Goal: Task Accomplishment & Management: Complete application form

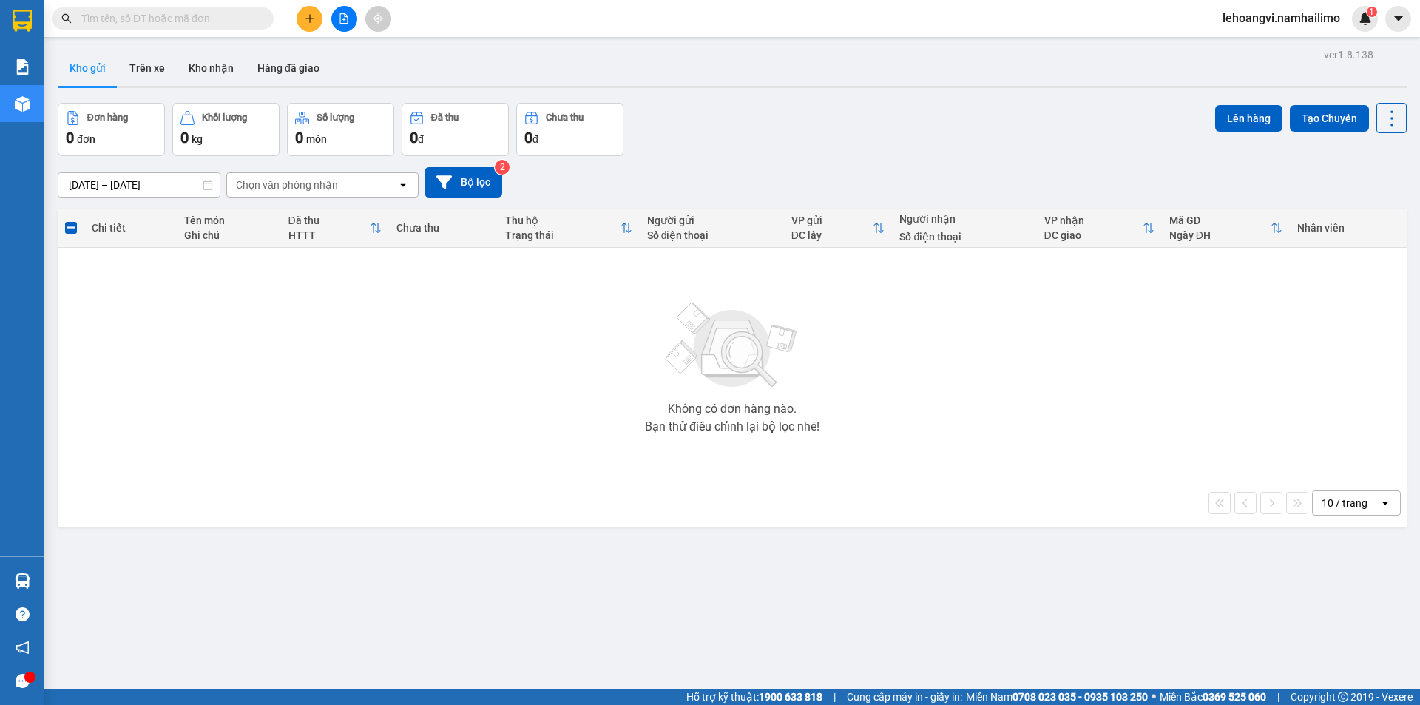
click at [208, 62] on button "Kho nhận" at bounding box center [211, 67] width 69 height 35
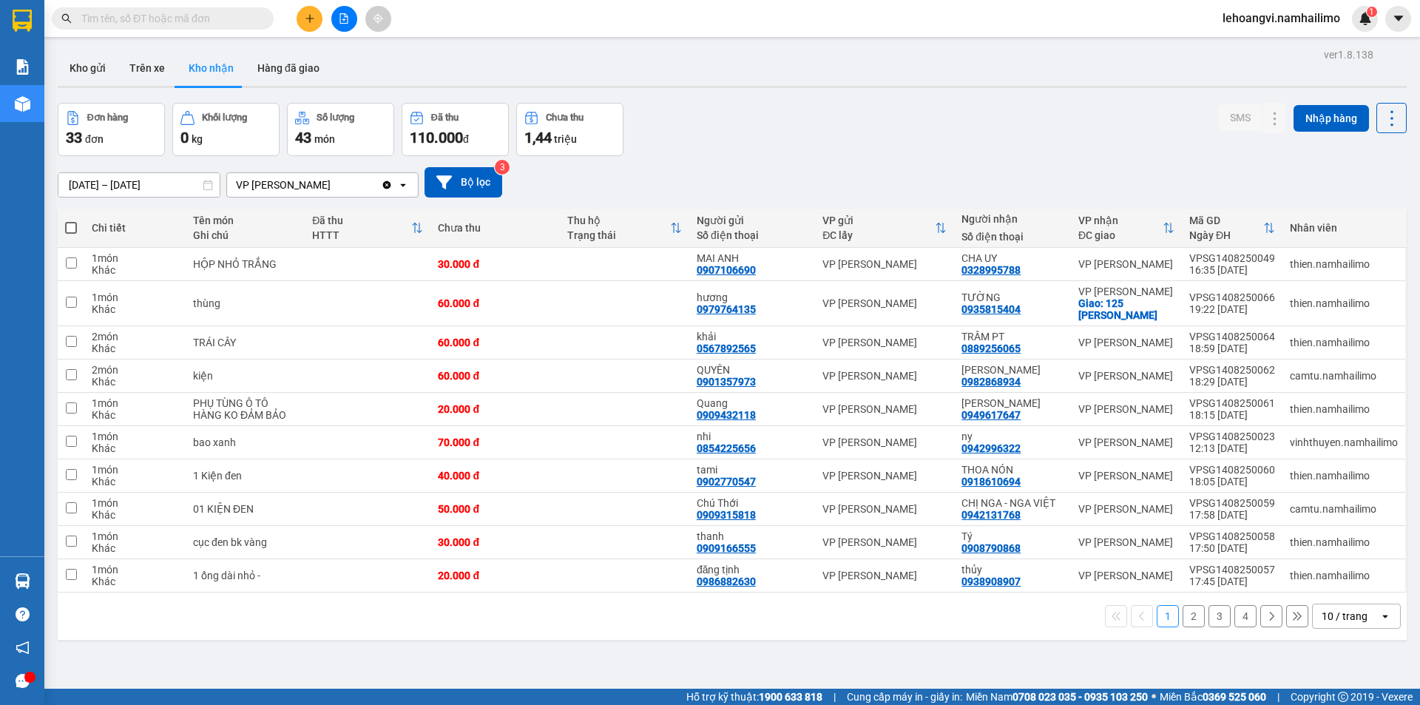
click at [1185, 619] on button "2" at bounding box center [1193, 616] width 22 height 22
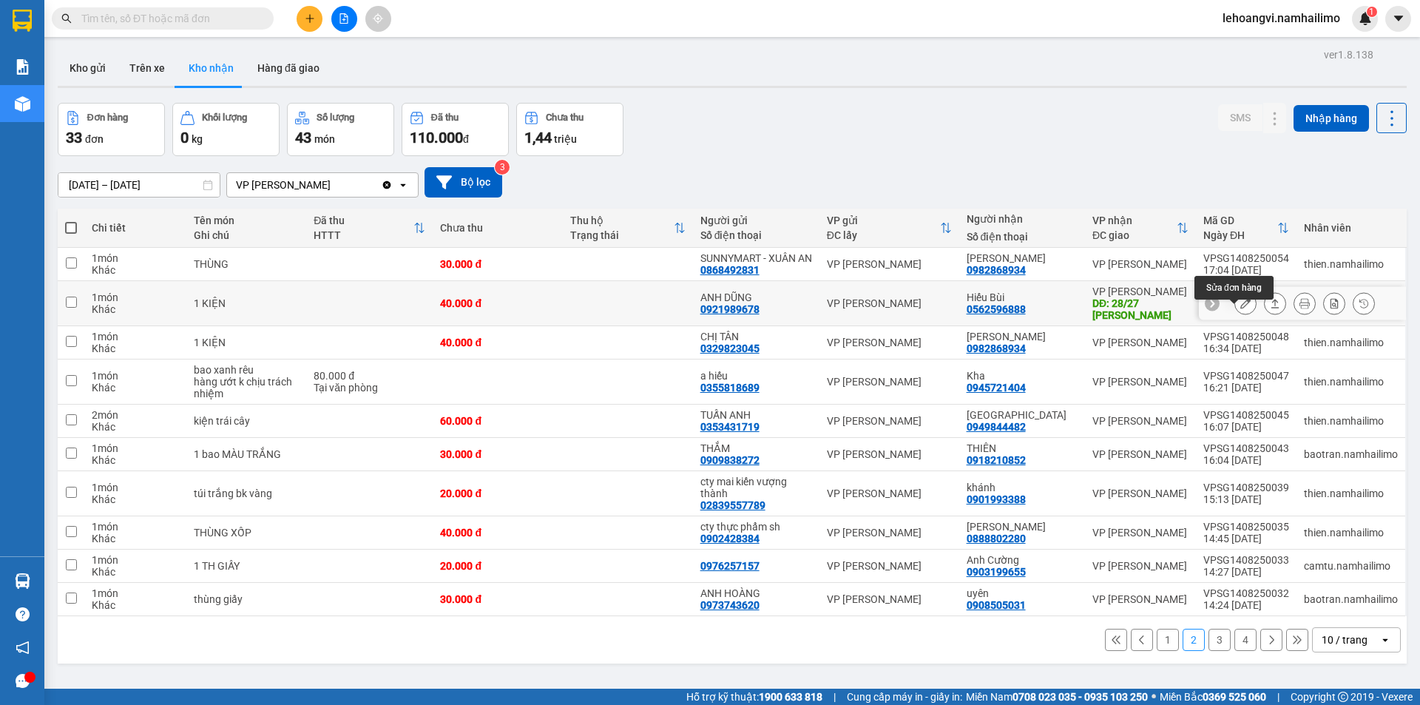
click at [1240, 308] on icon at bounding box center [1245, 303] width 10 height 10
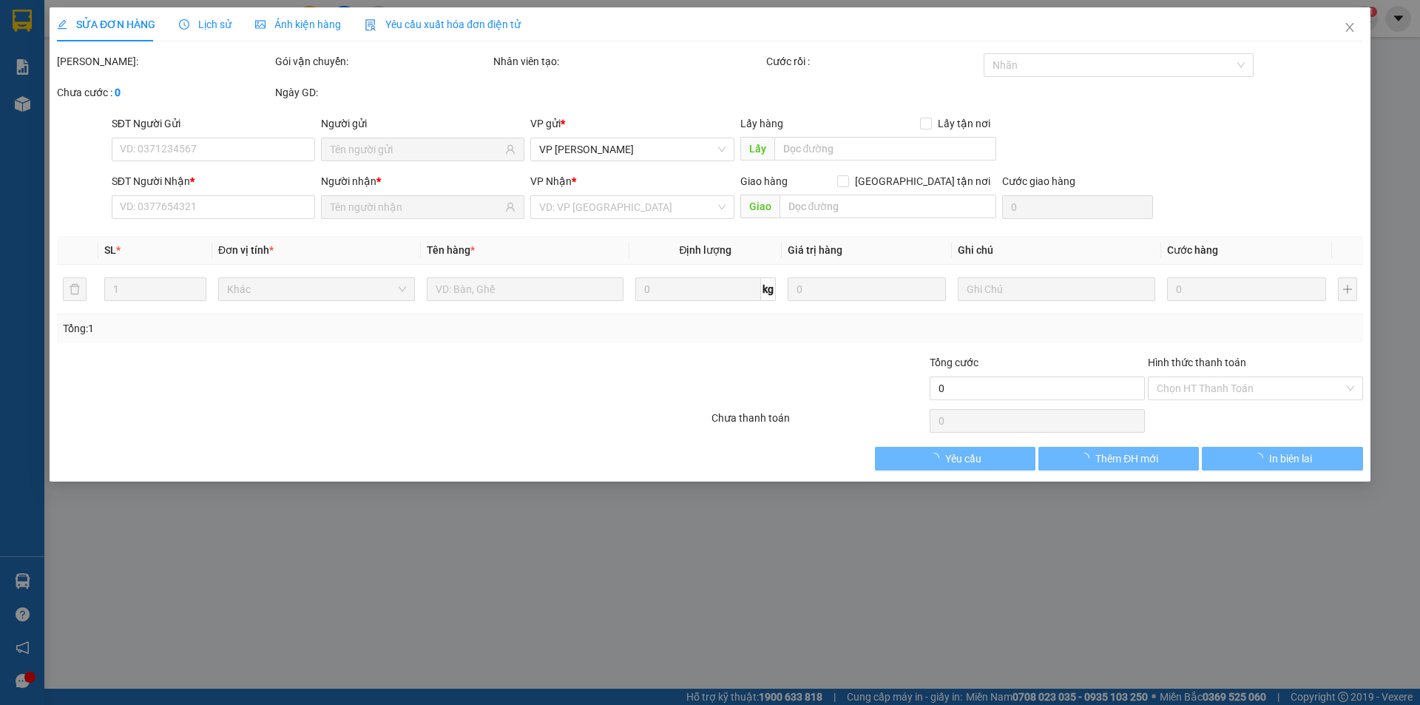
type input "0921989678"
type input "ANH DŨNG"
type input "0562596888"
type input "Hiếu Bùi"
type input "28/27 [PERSON_NAME]"
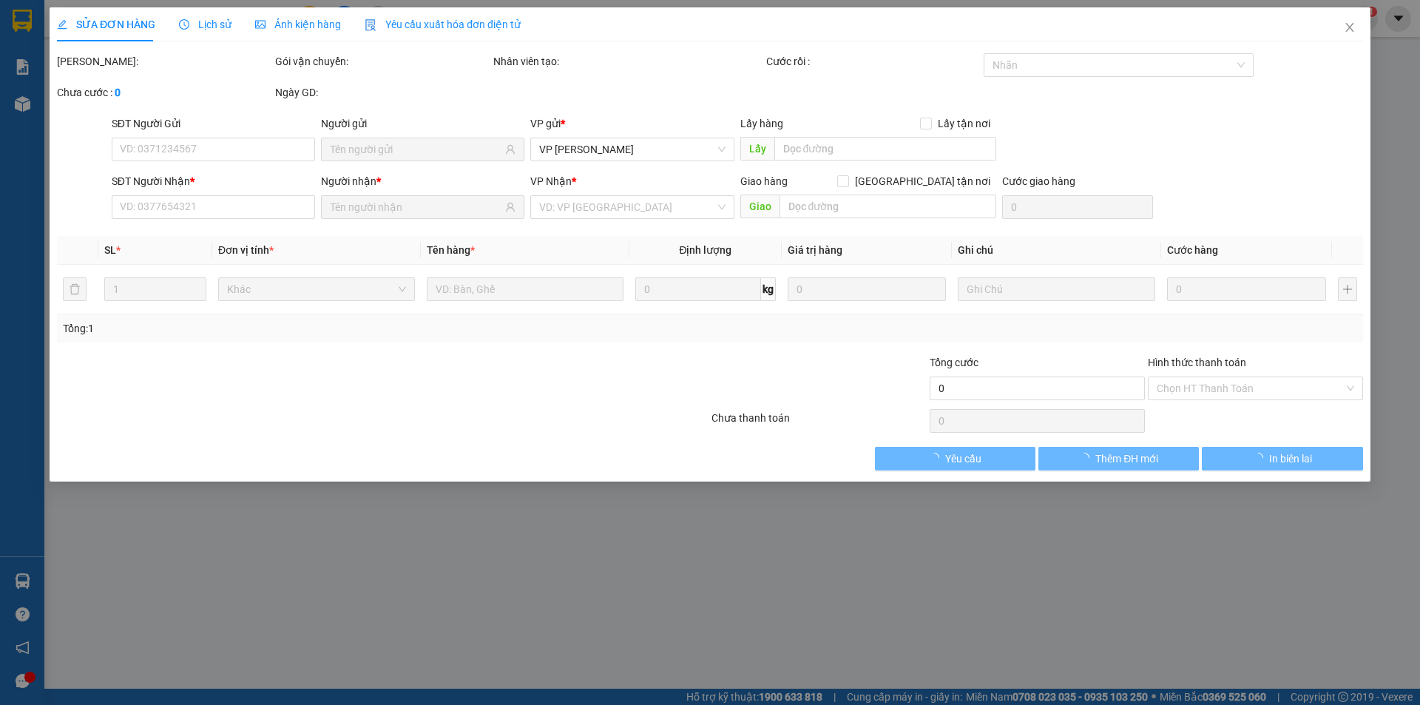
type input "40.000"
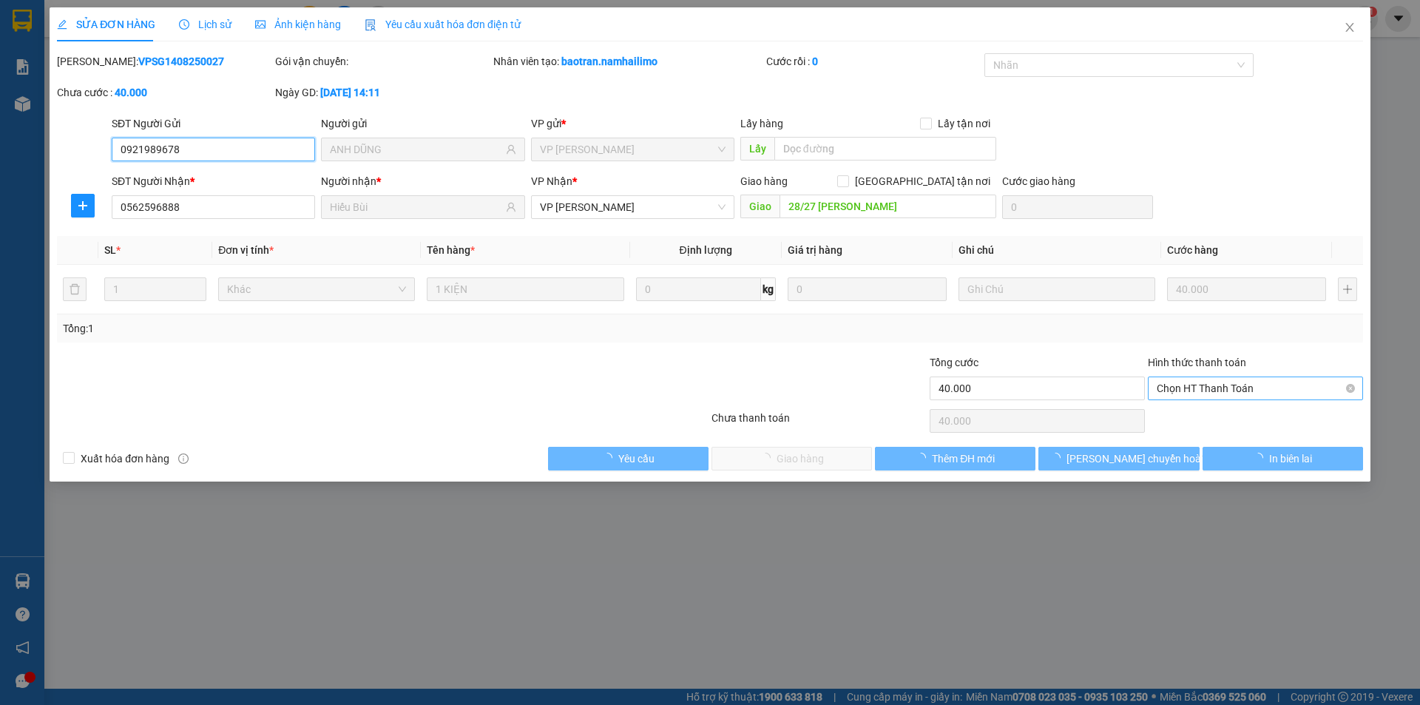
click at [1238, 382] on span "Chọn HT Thanh Toán" at bounding box center [1254, 388] width 197 height 22
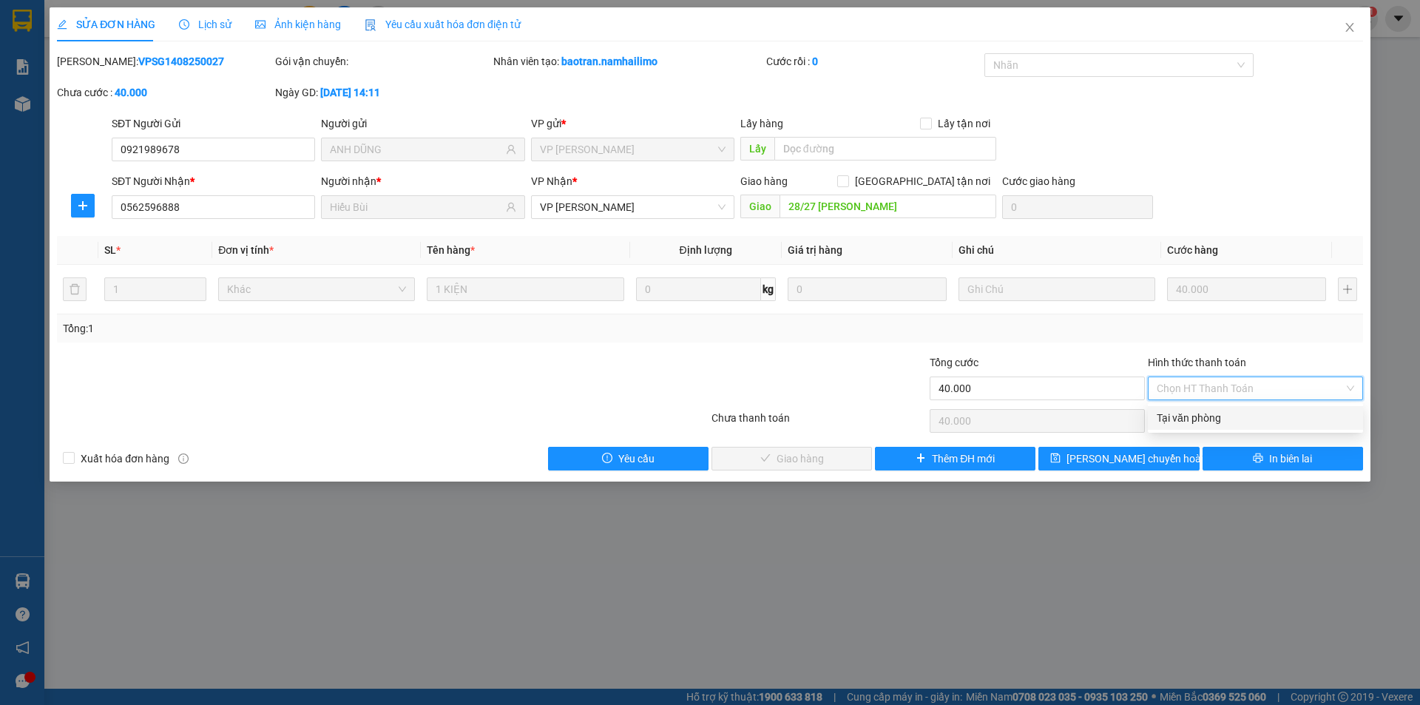
click at [1230, 424] on div "Tại văn phòng" at bounding box center [1254, 418] width 197 height 16
type input "0"
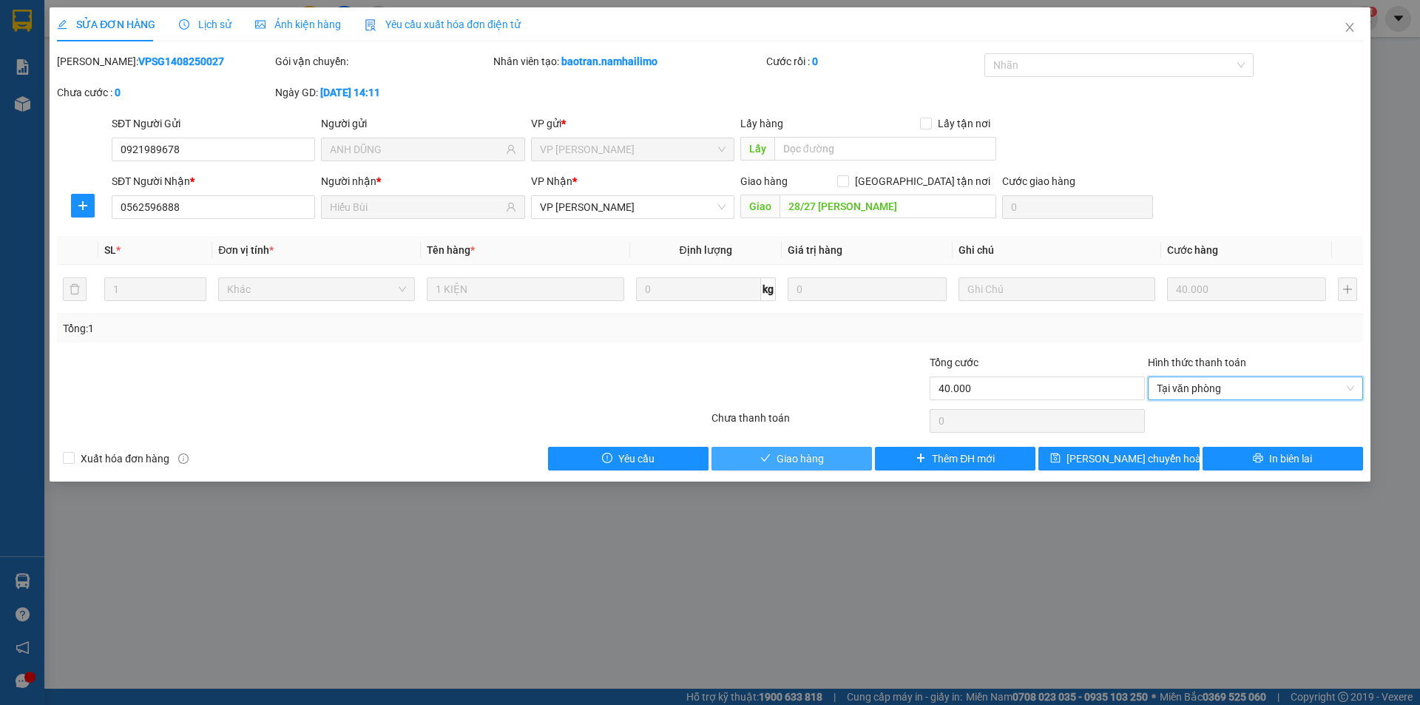
click at [785, 458] on span "Giao hàng" at bounding box center [799, 458] width 47 height 16
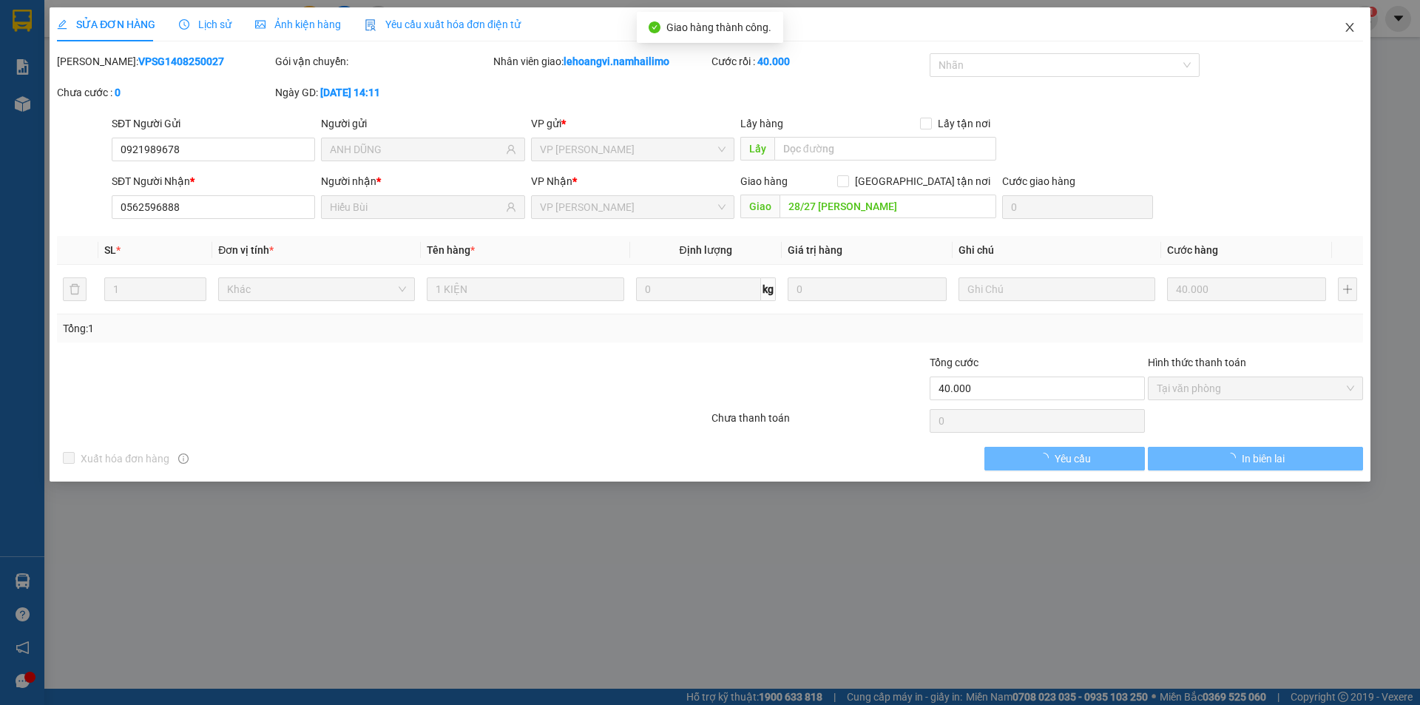
click at [1355, 29] on span "Close" at bounding box center [1349, 27] width 41 height 41
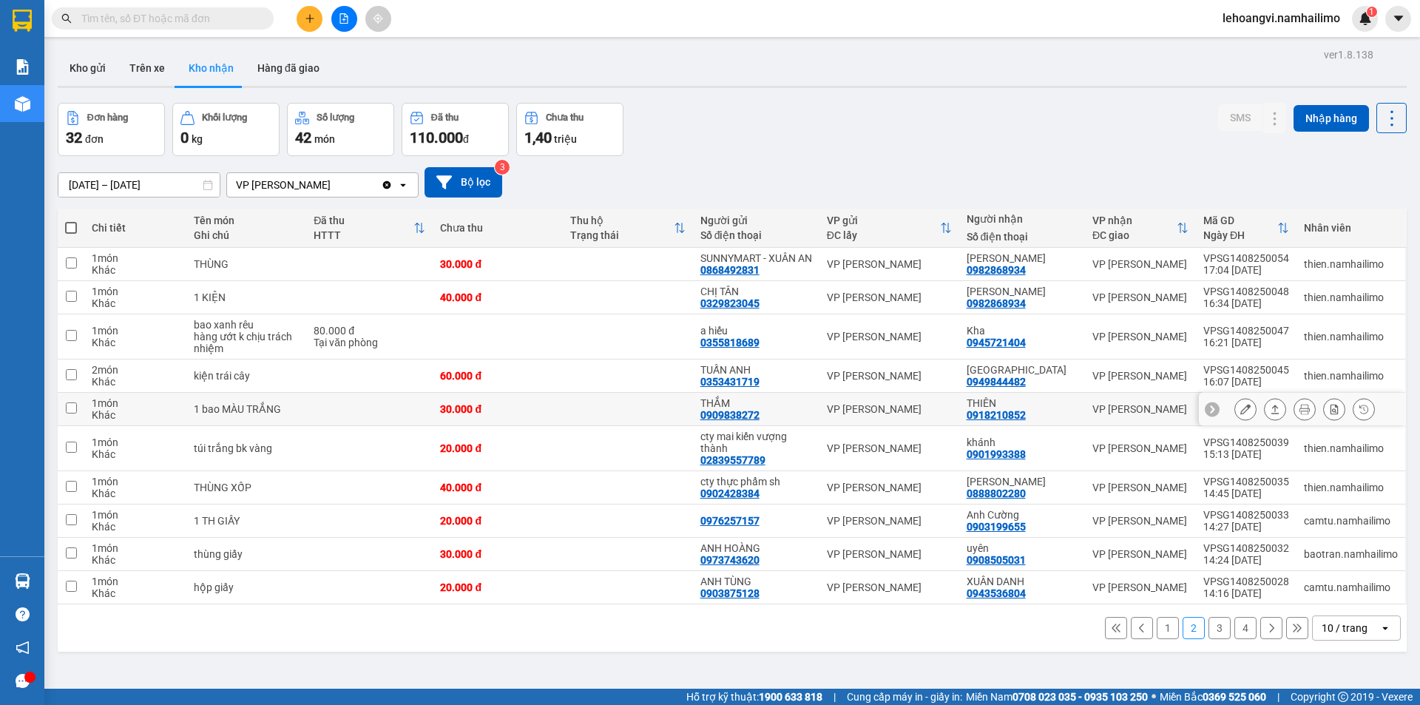
click at [1235, 414] on button at bounding box center [1245, 409] width 21 height 26
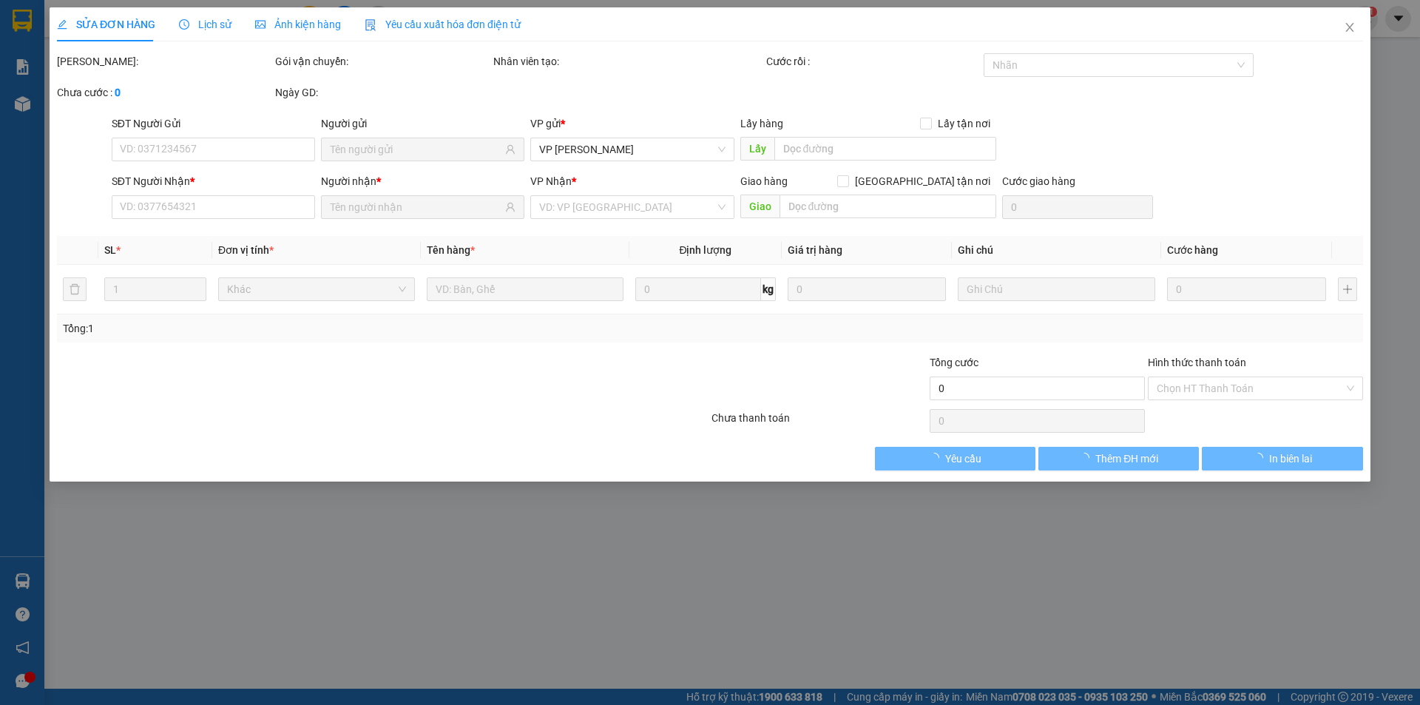
type input "0909838272"
type input "THẮM"
type input "0918210852"
type input "THIÊN"
type input "30.000"
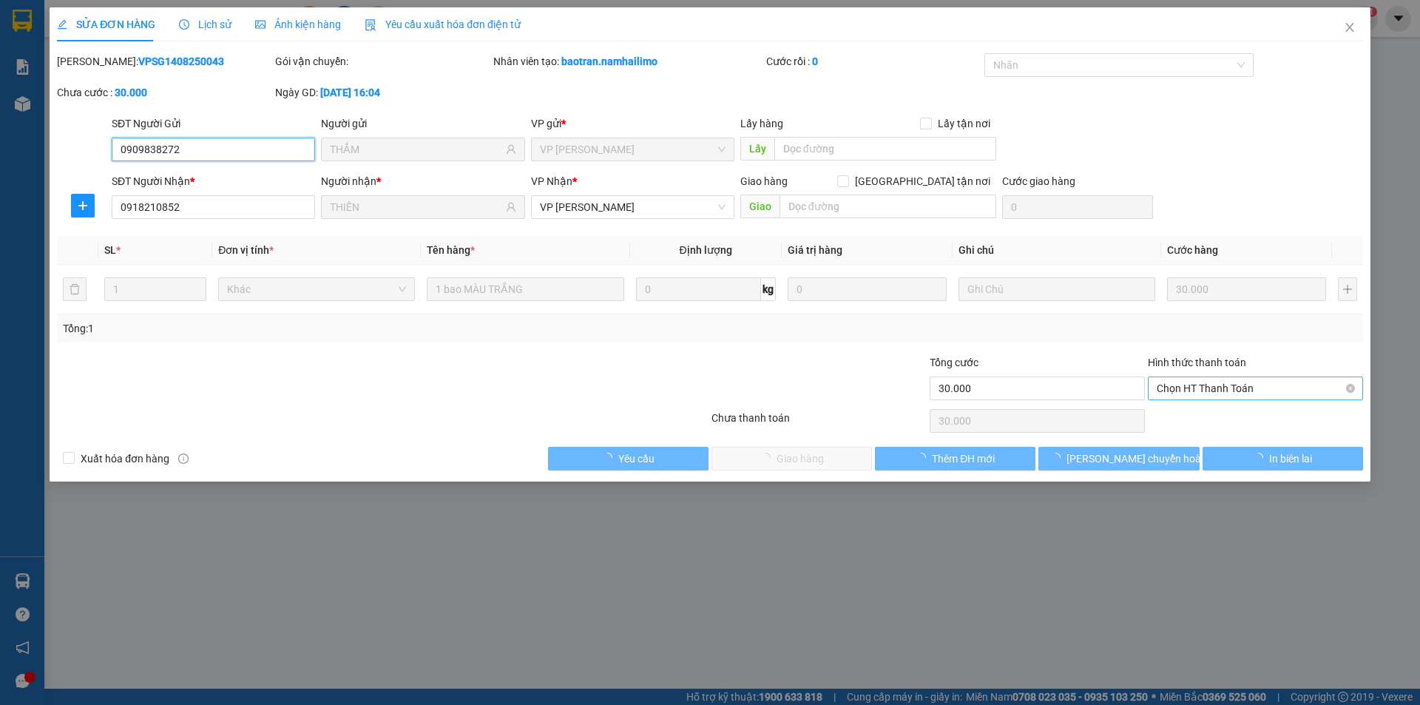
click at [1268, 389] on span "Chọn HT Thanh Toán" at bounding box center [1254, 388] width 197 height 22
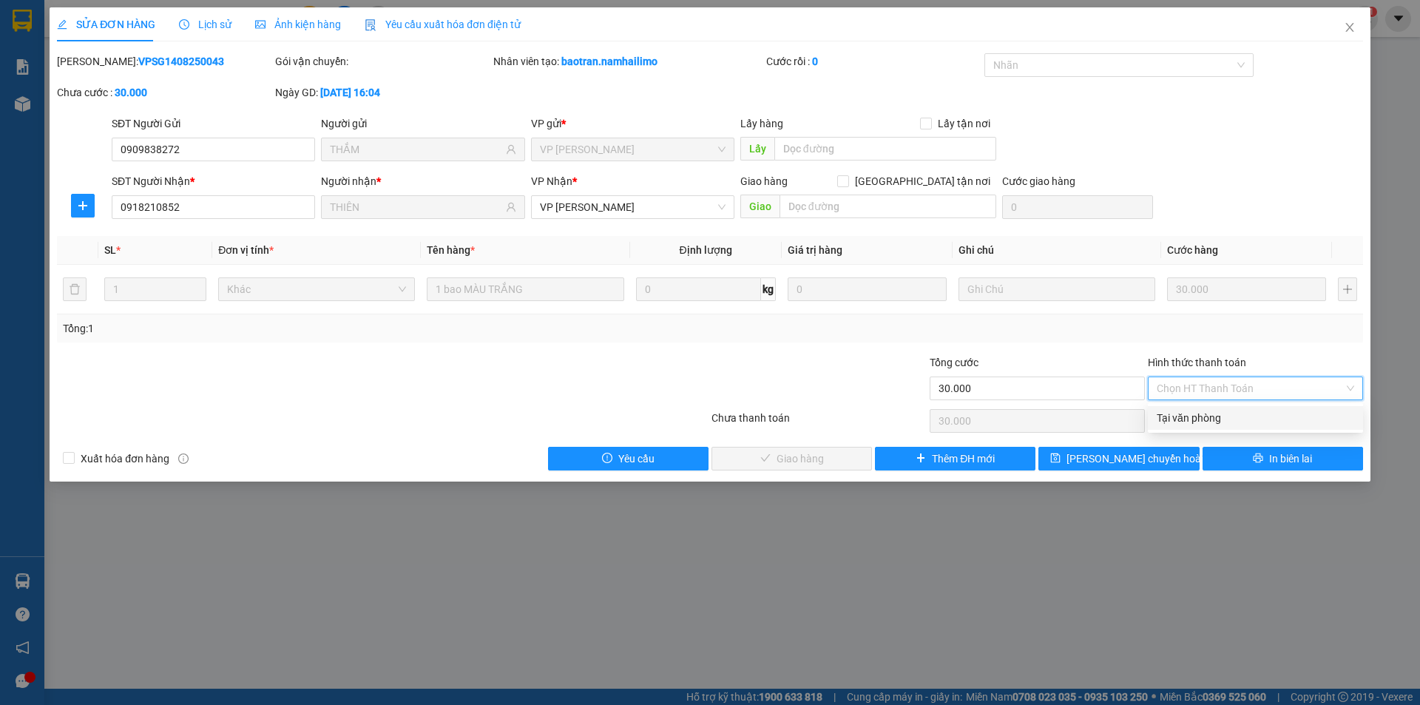
click at [1258, 411] on div "Tại văn phòng" at bounding box center [1254, 418] width 197 height 16
type input "0"
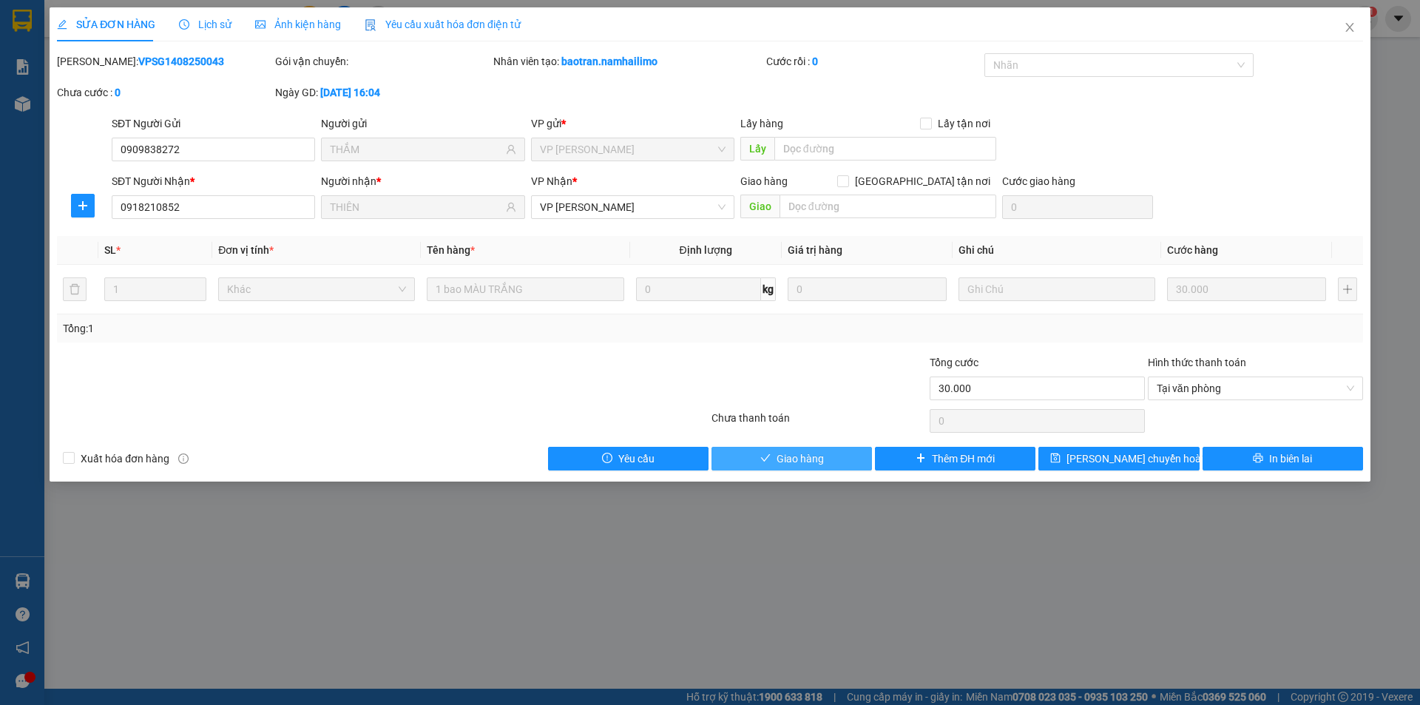
click at [822, 468] on button "Giao hàng" at bounding box center [791, 459] width 160 height 24
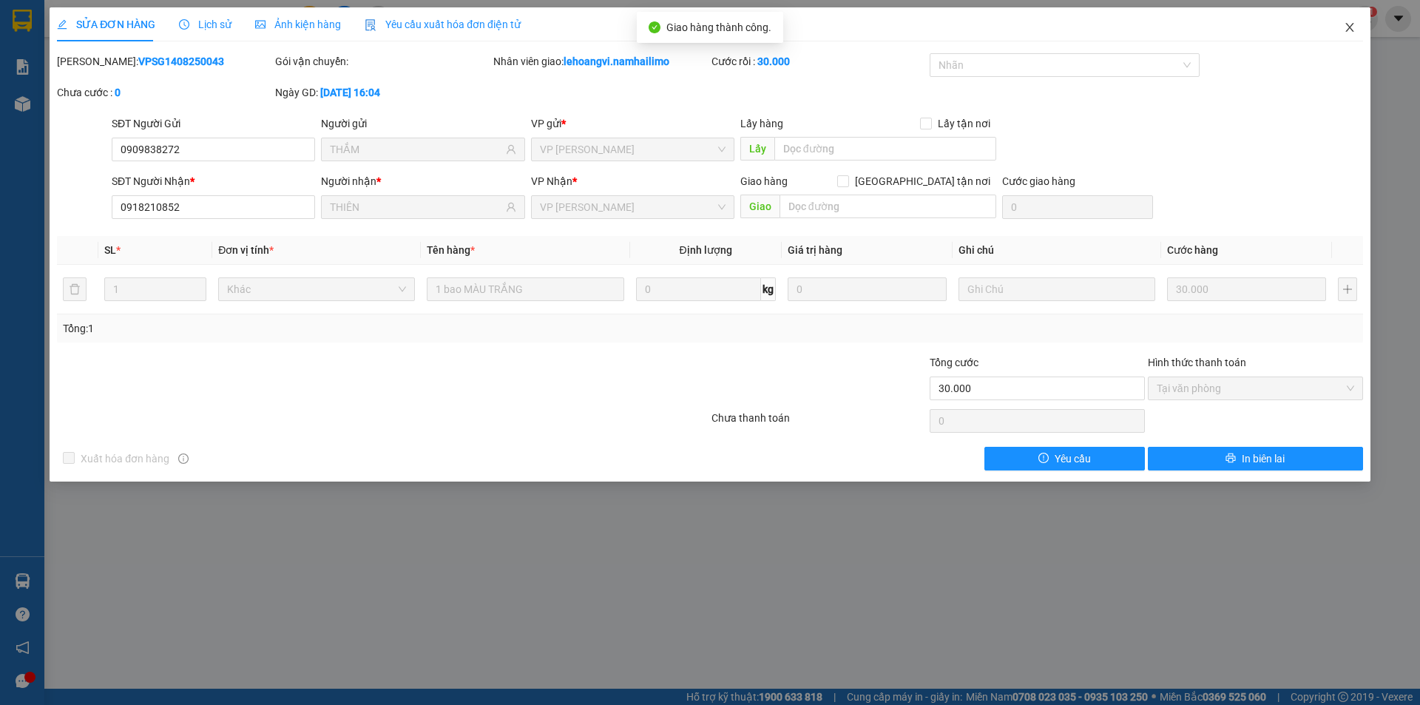
click at [1341, 24] on span "Close" at bounding box center [1349, 27] width 41 height 41
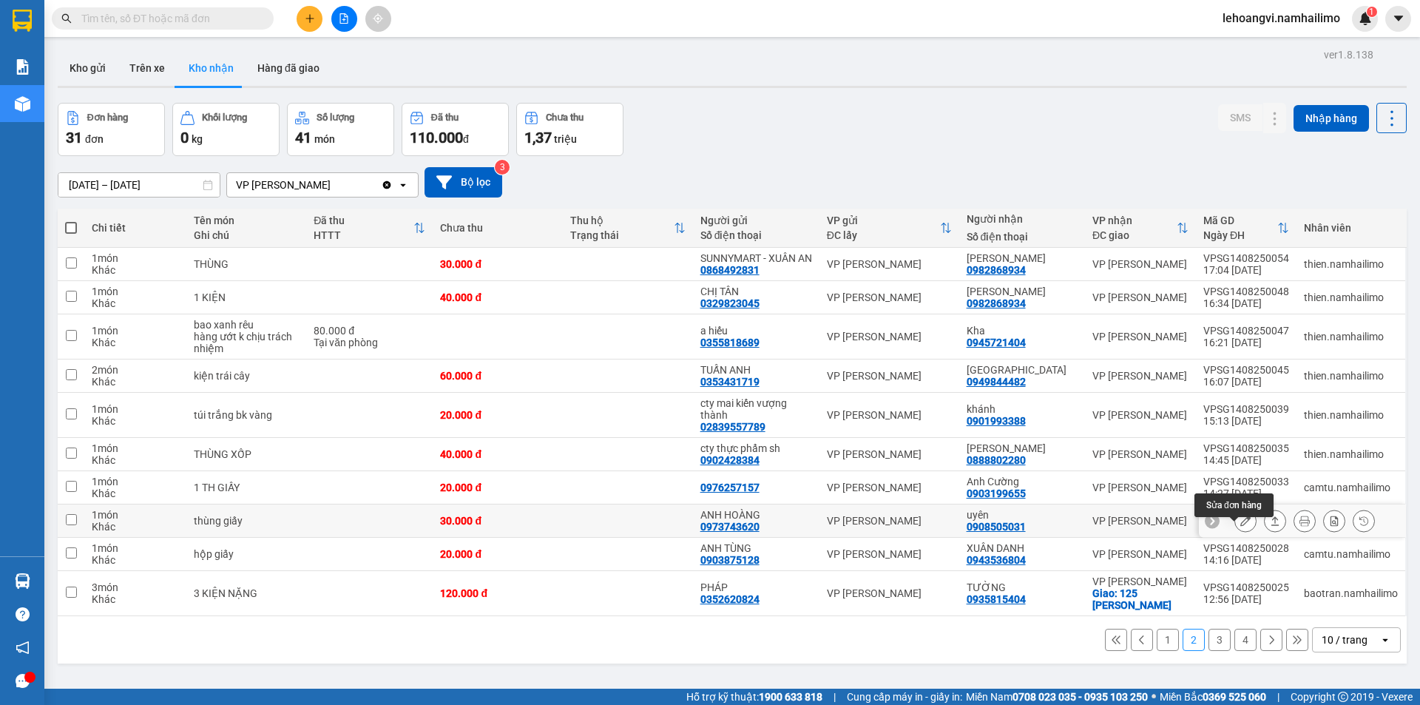
click at [1240, 526] on icon at bounding box center [1245, 520] width 10 height 10
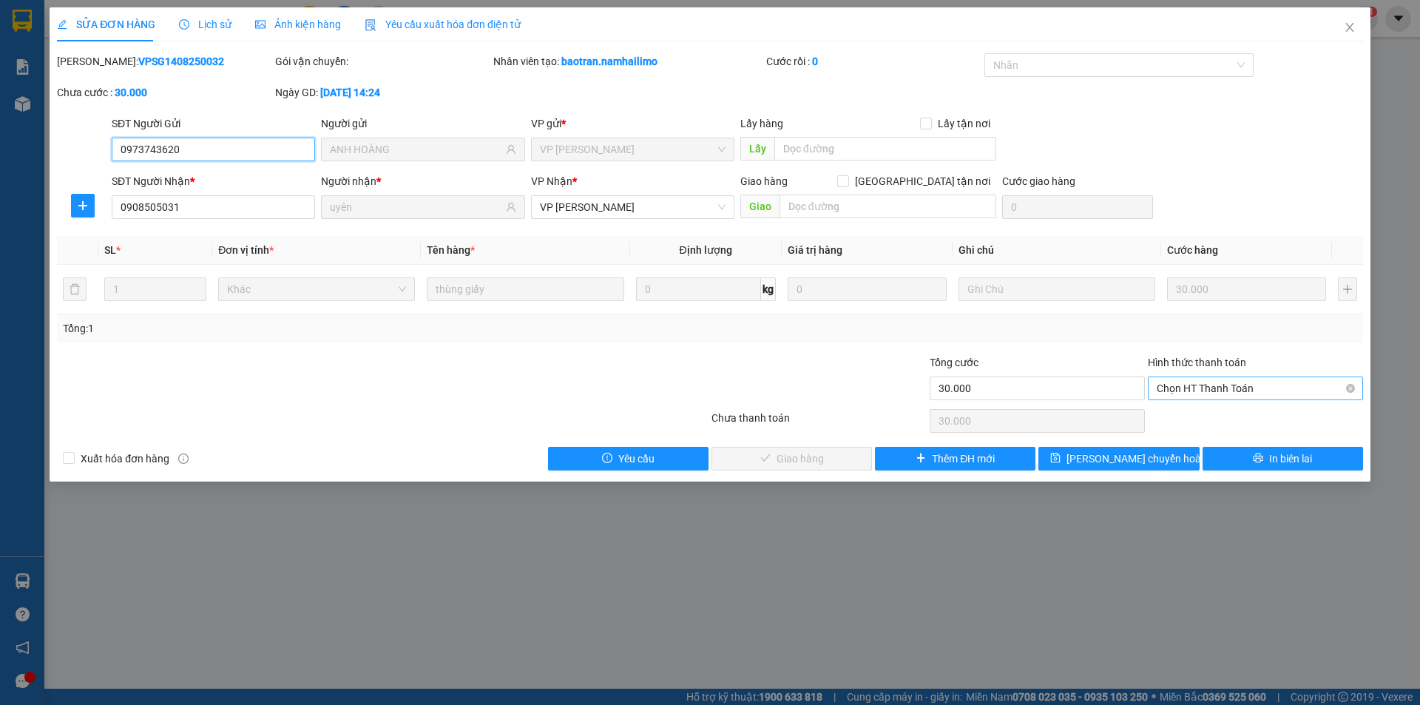
click at [1263, 390] on span "Chọn HT Thanh Toán" at bounding box center [1254, 388] width 197 height 22
click at [1241, 414] on div "Tại văn phòng" at bounding box center [1254, 418] width 197 height 16
type input "0"
click at [820, 454] on span "Giao hàng" at bounding box center [799, 458] width 47 height 16
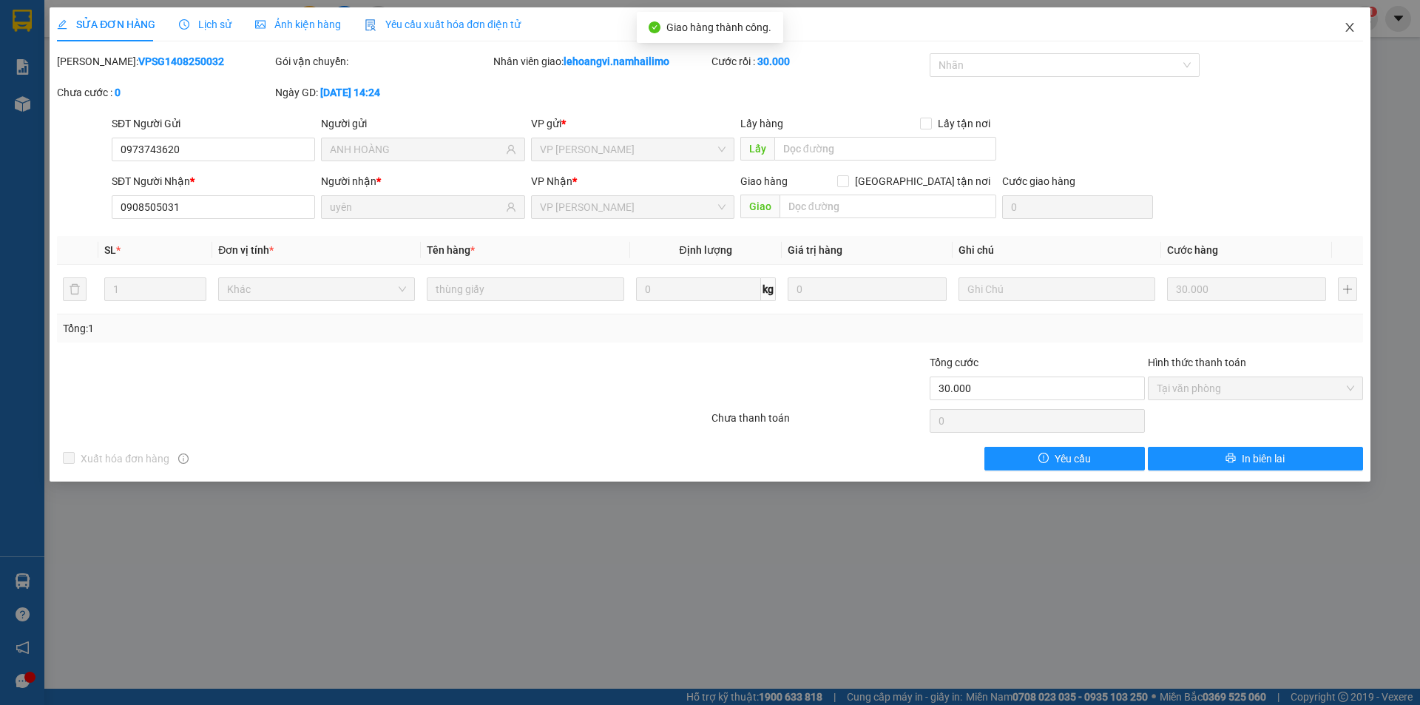
click at [1345, 28] on span "Close" at bounding box center [1349, 27] width 41 height 41
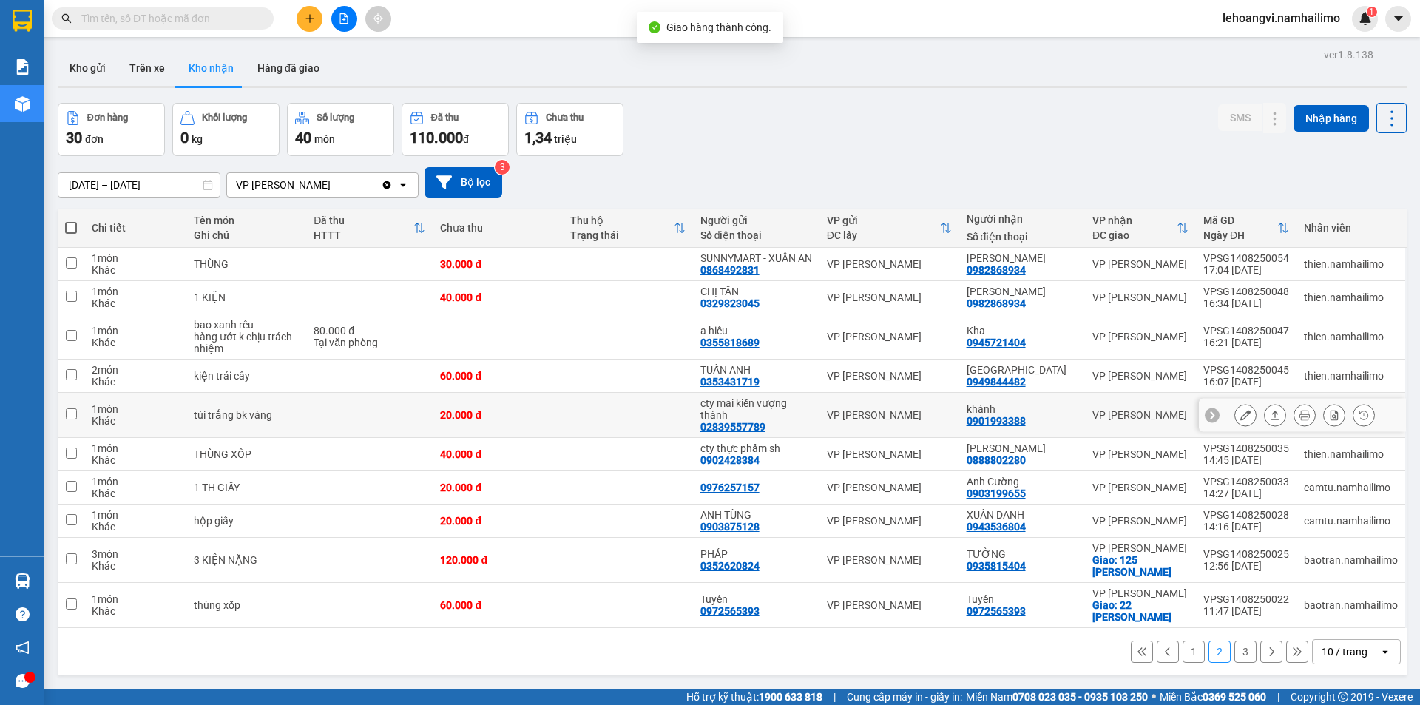
scroll to position [68, 0]
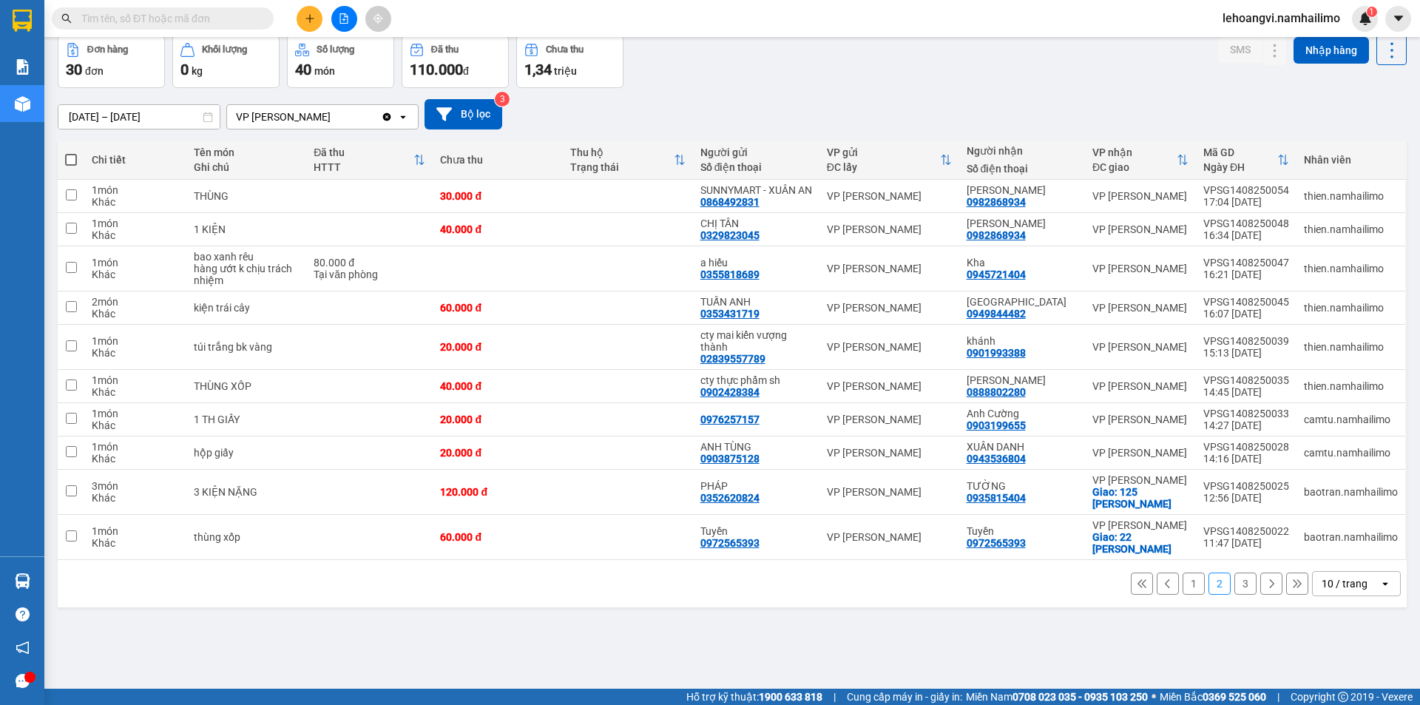
click at [1236, 594] on button "3" at bounding box center [1245, 583] width 22 height 22
